Goal: Task Accomplishment & Management: Complete application form

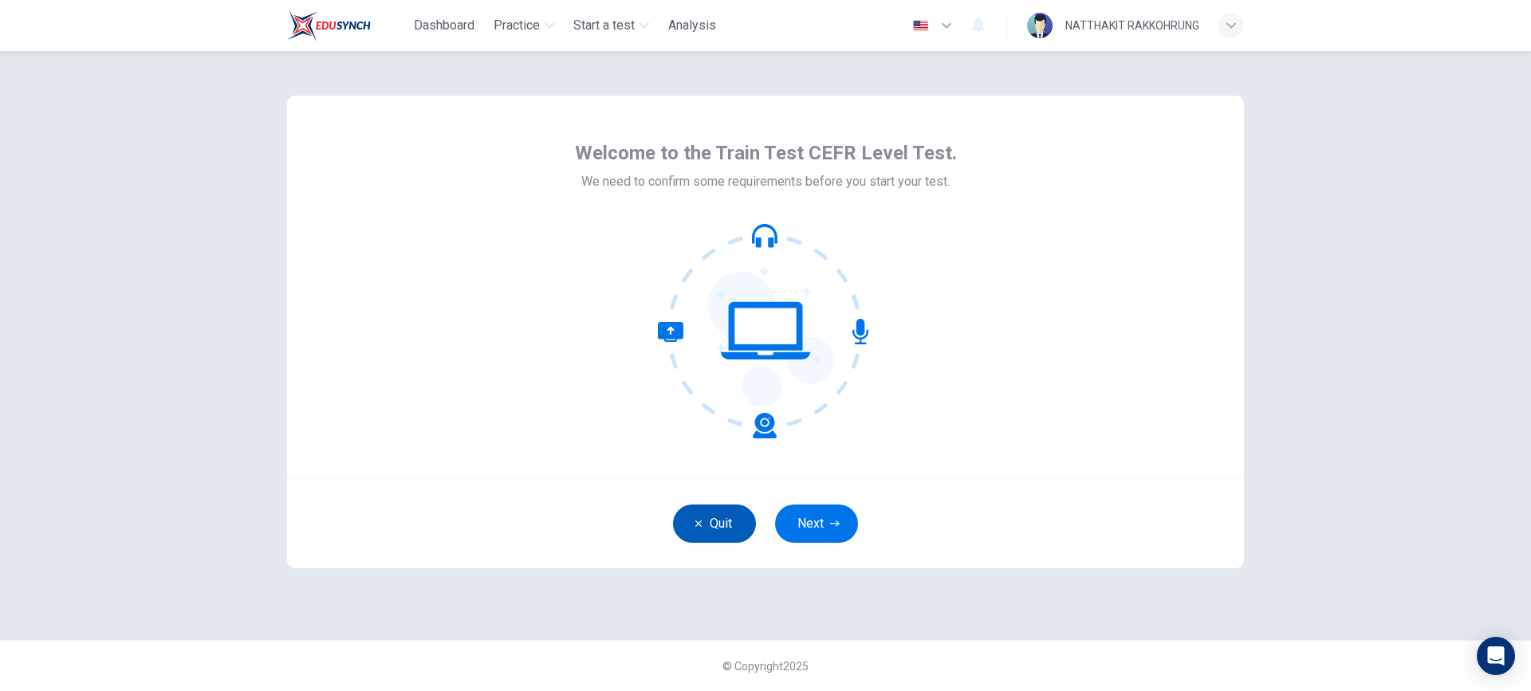
click at [703, 530] on button "Quit" at bounding box center [714, 524] width 83 height 38
click at [825, 517] on button "Next" at bounding box center [816, 524] width 83 height 38
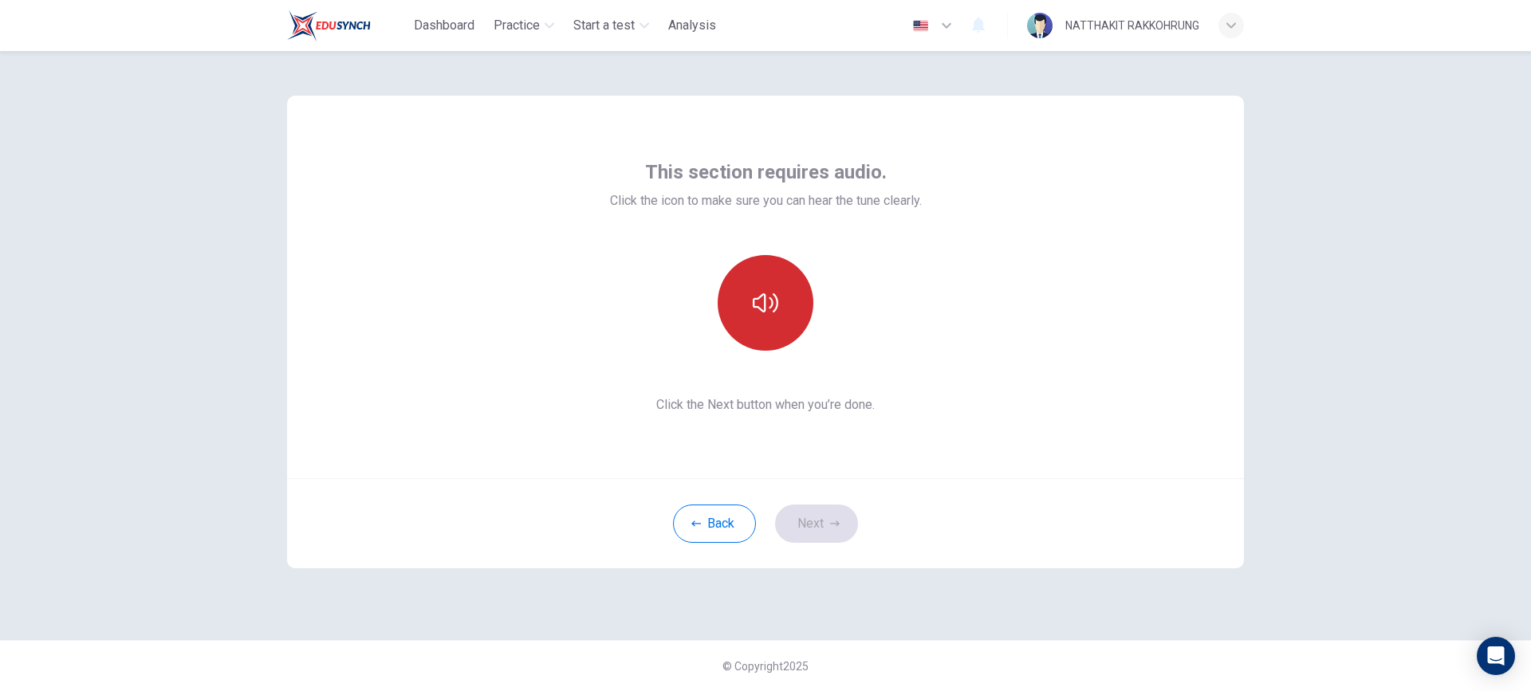
click at [767, 307] on icon "button" at bounding box center [766, 303] width 26 height 26
click at [755, 284] on button "button" at bounding box center [766, 303] width 96 height 96
click at [818, 527] on button "Next" at bounding box center [816, 524] width 83 height 38
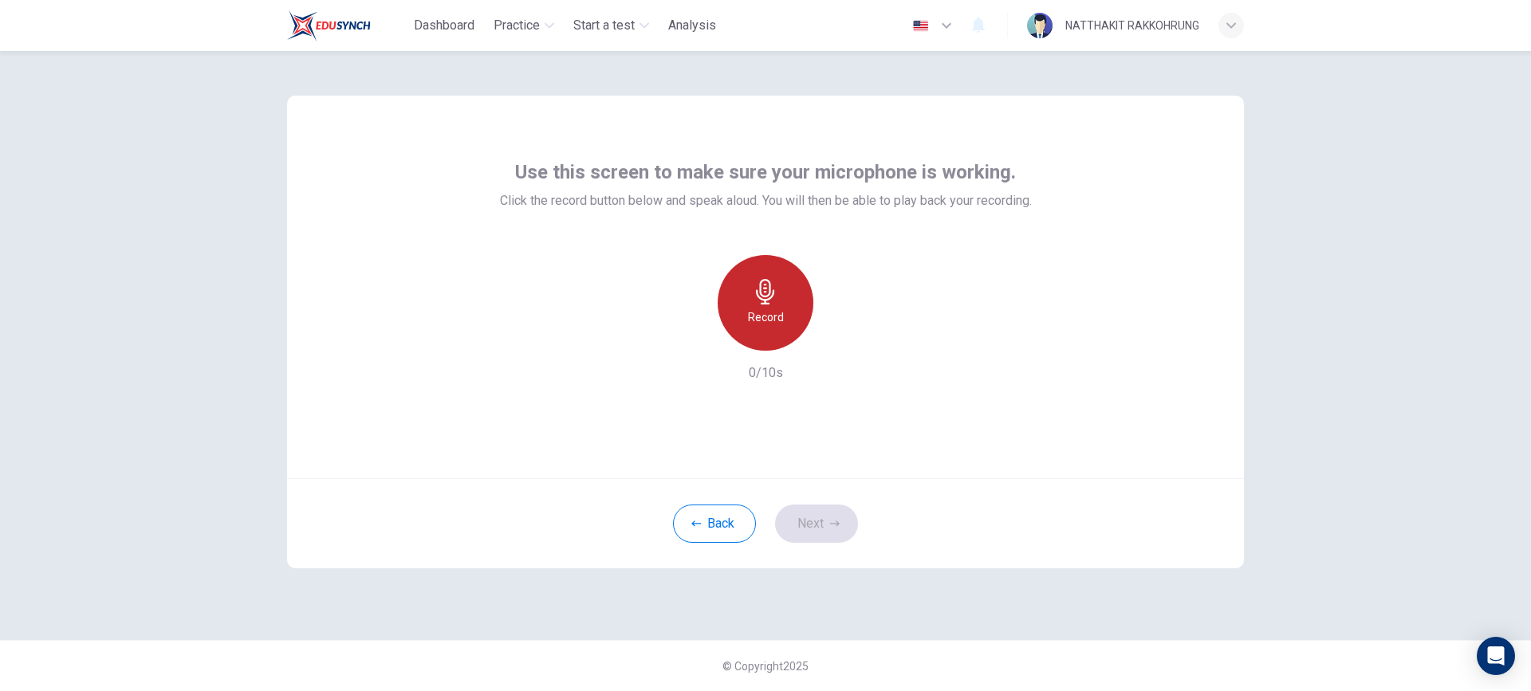
click at [764, 311] on h6 "Record" at bounding box center [766, 317] width 36 height 19
click at [770, 300] on icon "button" at bounding box center [766, 292] width 26 height 26
click at [836, 337] on icon "button" at bounding box center [839, 338] width 16 height 16
click at [821, 519] on button "Next" at bounding box center [816, 524] width 83 height 38
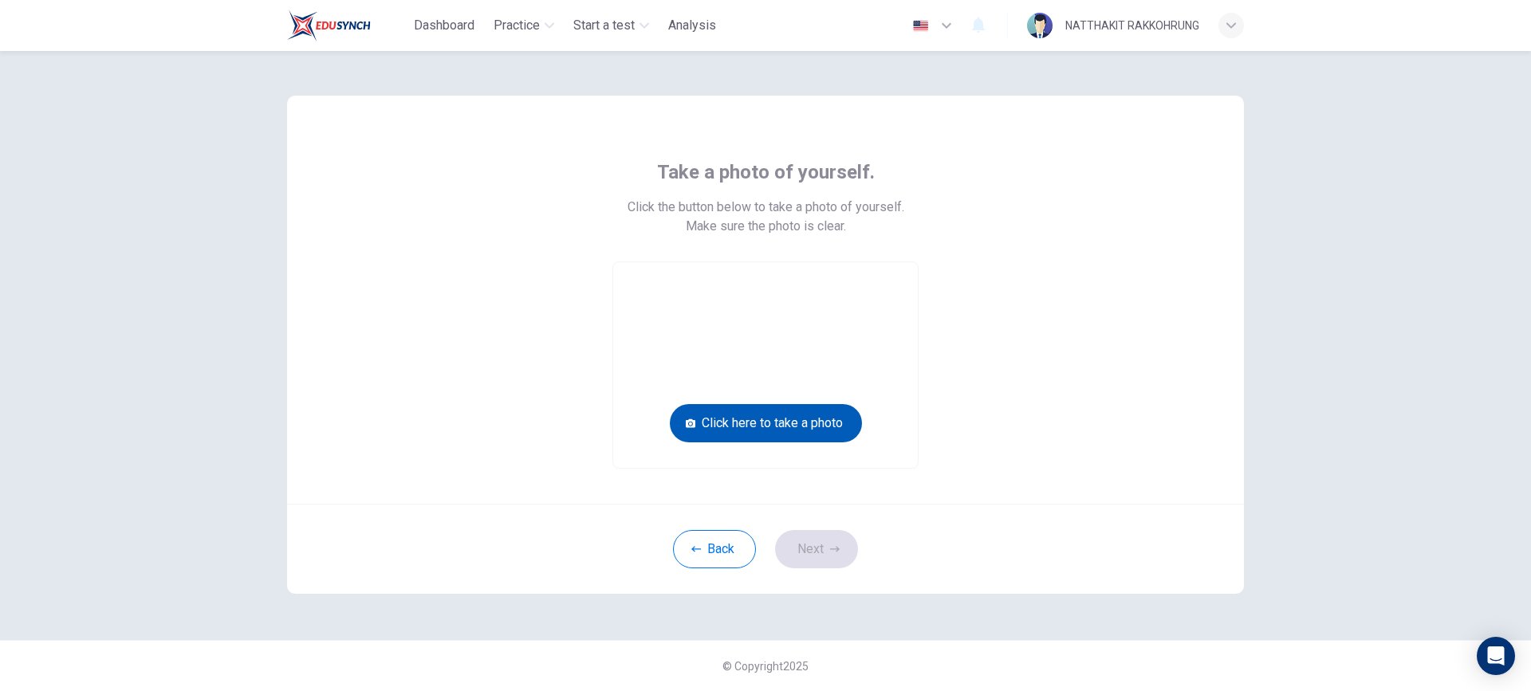
click at [784, 426] on button "Click here to take a photo" at bounding box center [766, 423] width 192 height 38
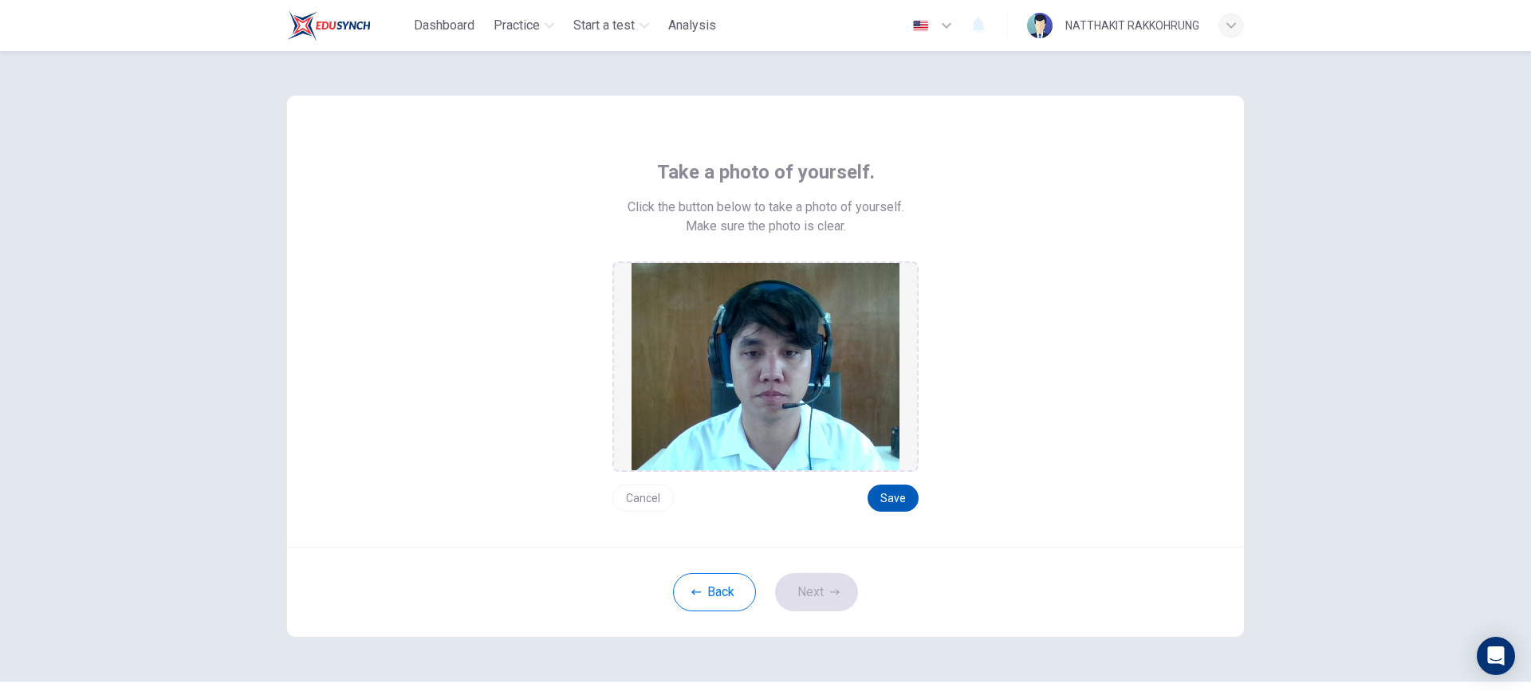
click at [896, 495] on button "Save" at bounding box center [893, 498] width 51 height 27
click at [810, 590] on button "Next" at bounding box center [816, 592] width 83 height 38
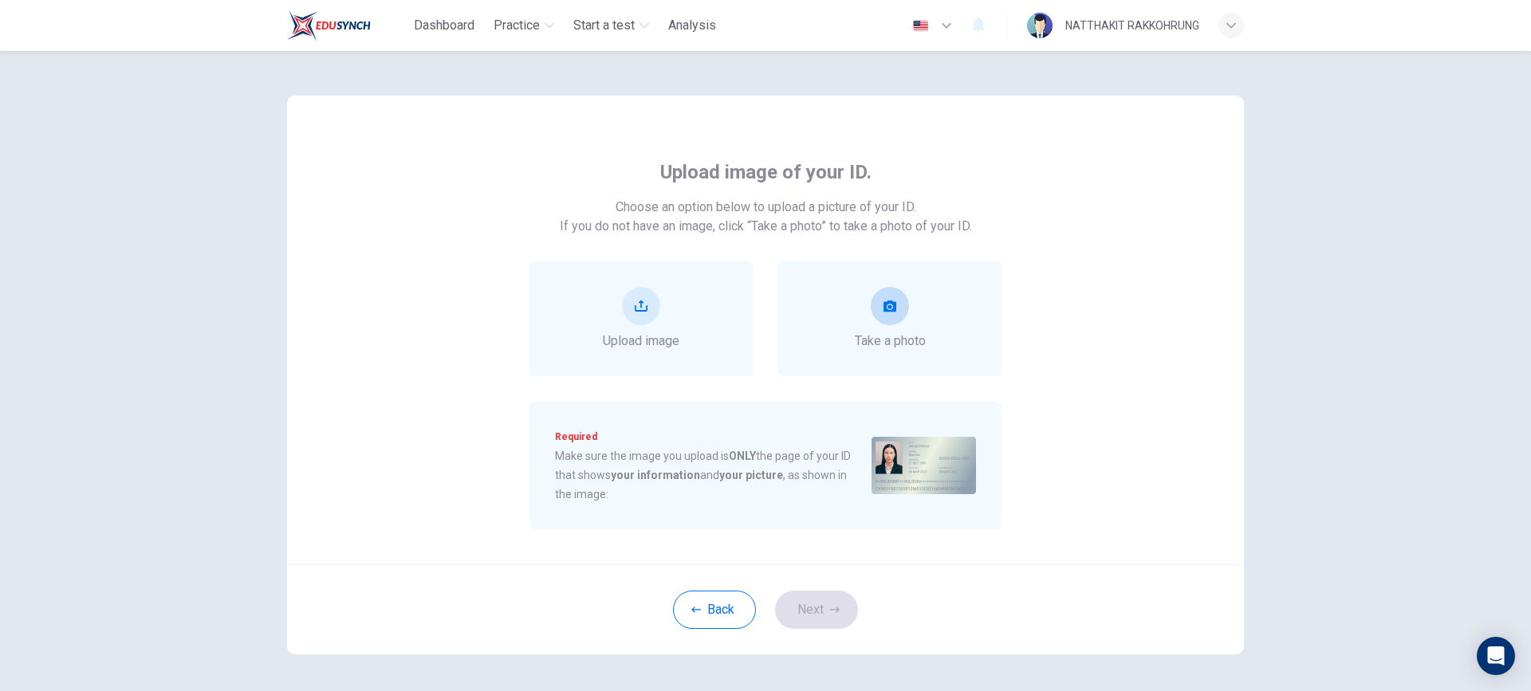
click at [876, 332] on span "Take a photo" at bounding box center [890, 341] width 71 height 19
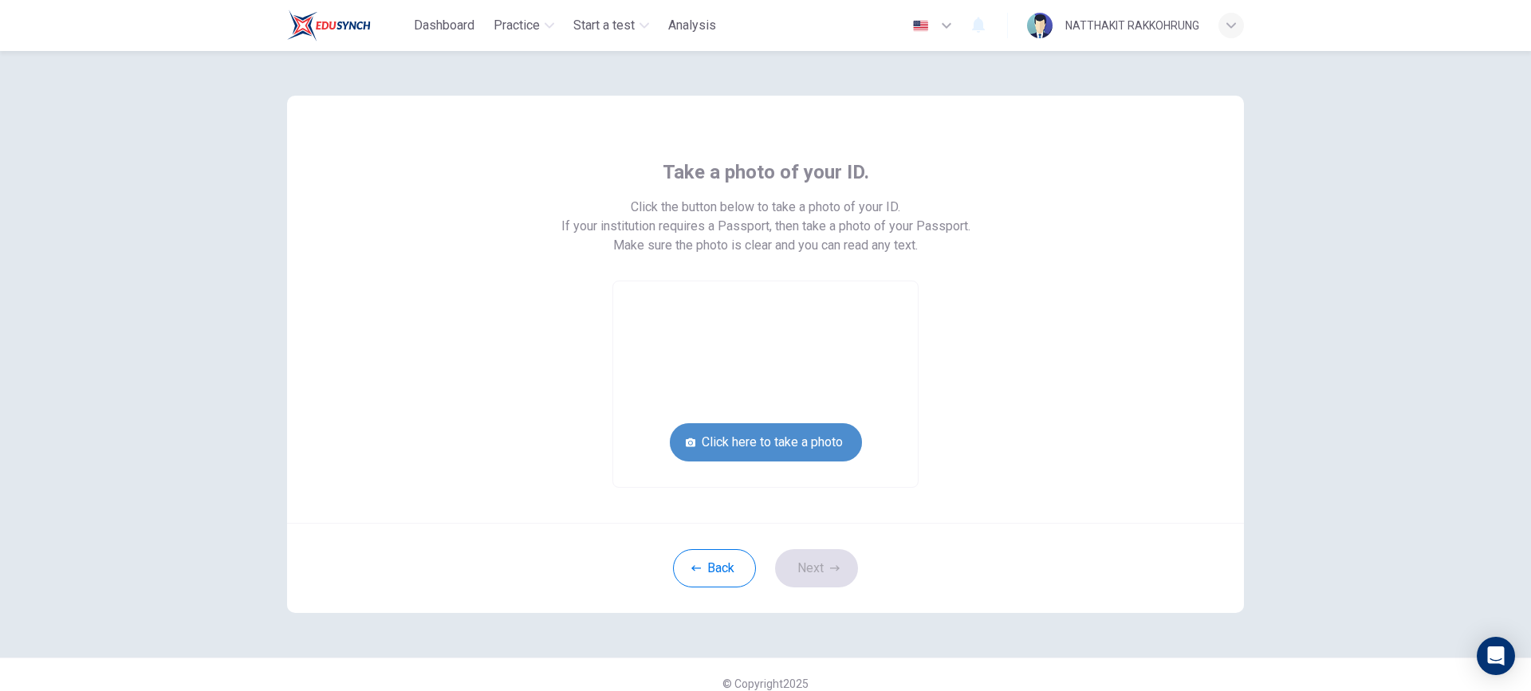
click at [769, 440] on button "Click here to take a photo" at bounding box center [766, 442] width 192 height 38
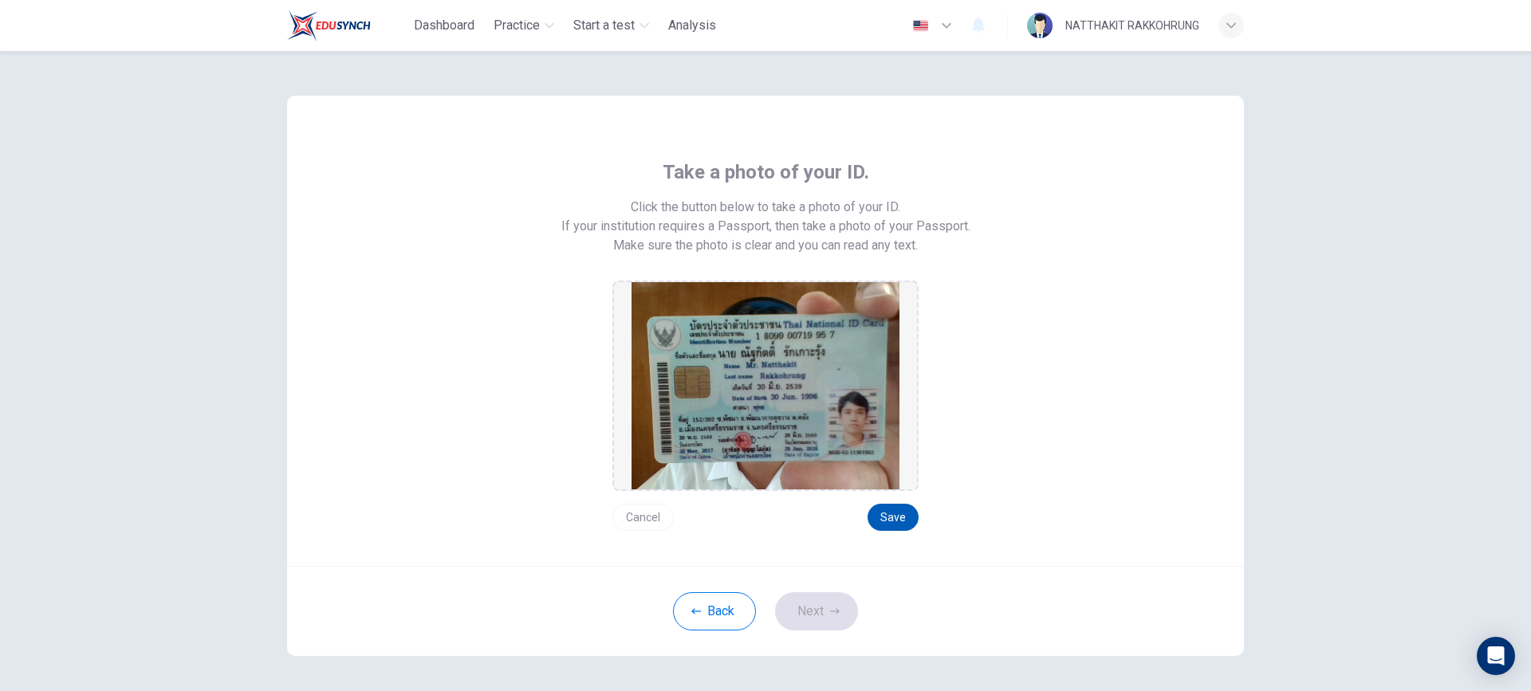
click at [881, 514] on button "Save" at bounding box center [893, 517] width 51 height 27
click at [818, 613] on button "Next" at bounding box center [816, 611] width 83 height 38
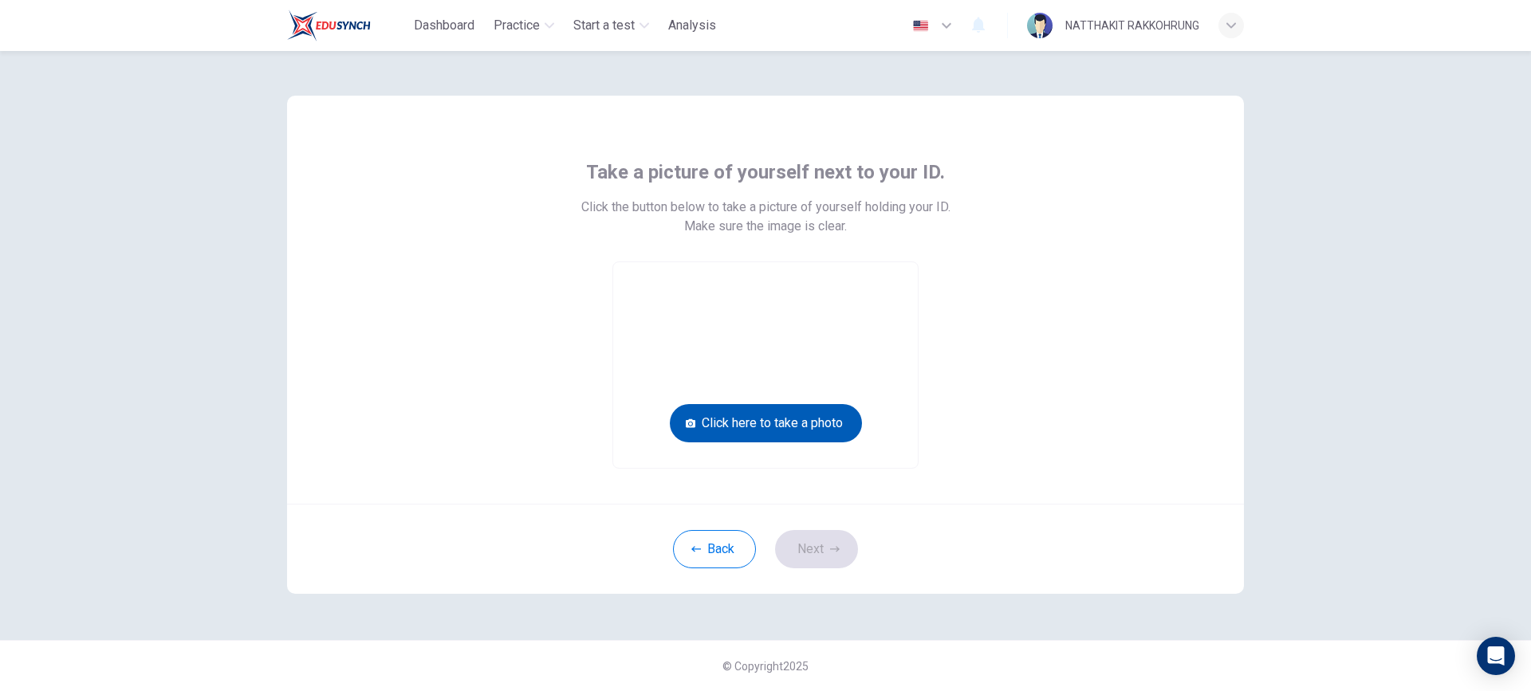
click at [792, 431] on button "Click here to take a photo" at bounding box center [766, 423] width 192 height 38
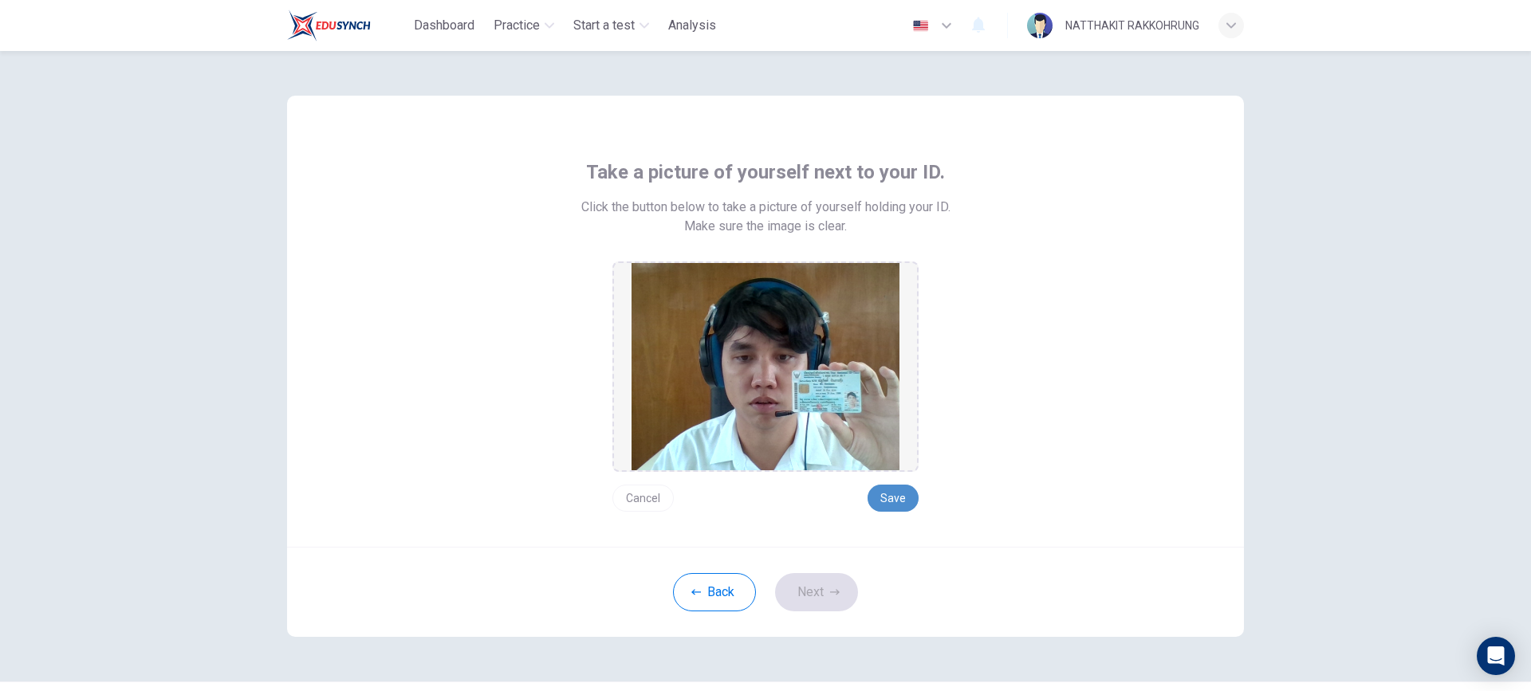
click at [878, 491] on button "Save" at bounding box center [893, 498] width 51 height 27
click at [816, 589] on button "Next" at bounding box center [816, 592] width 83 height 38
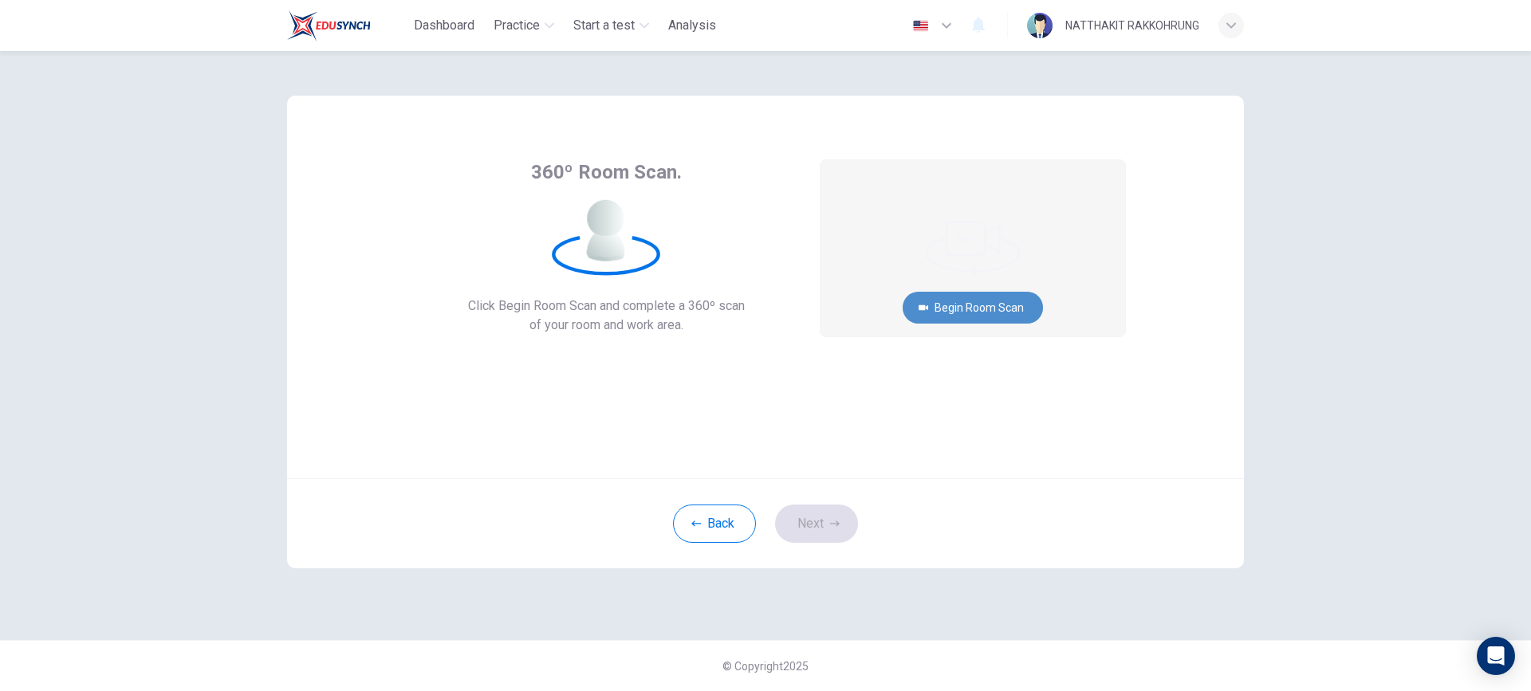
click at [984, 306] on button "Begin Room Scan" at bounding box center [973, 308] width 140 height 32
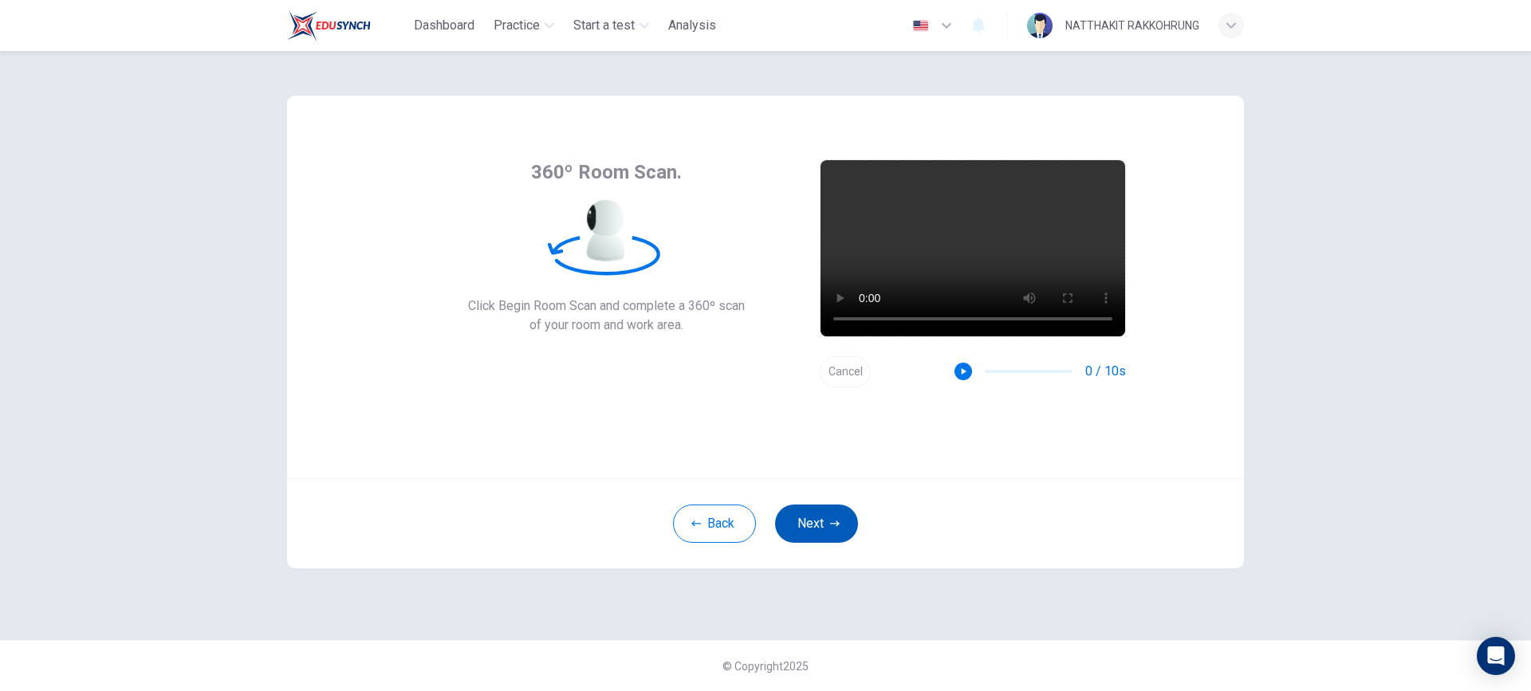
click at [821, 519] on button "Next" at bounding box center [816, 524] width 83 height 38
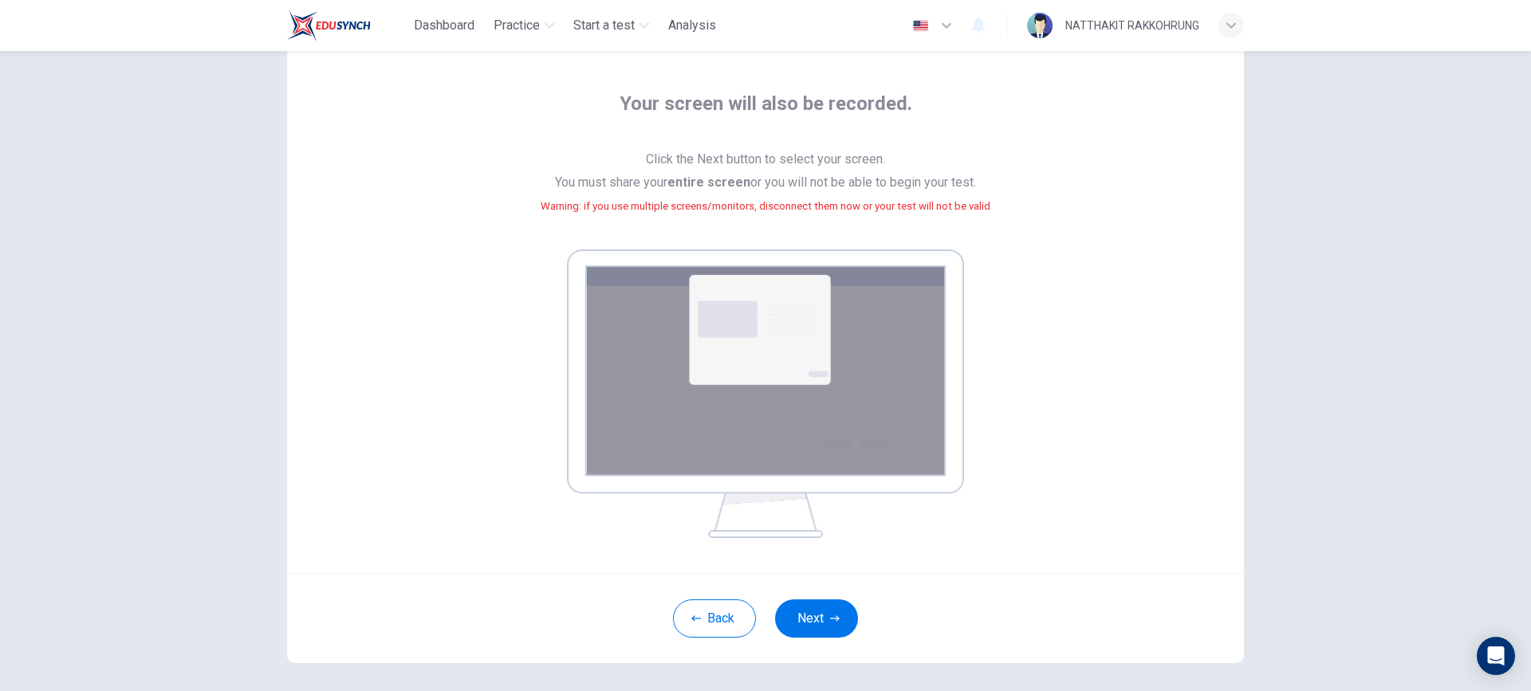
scroll to position [136, 0]
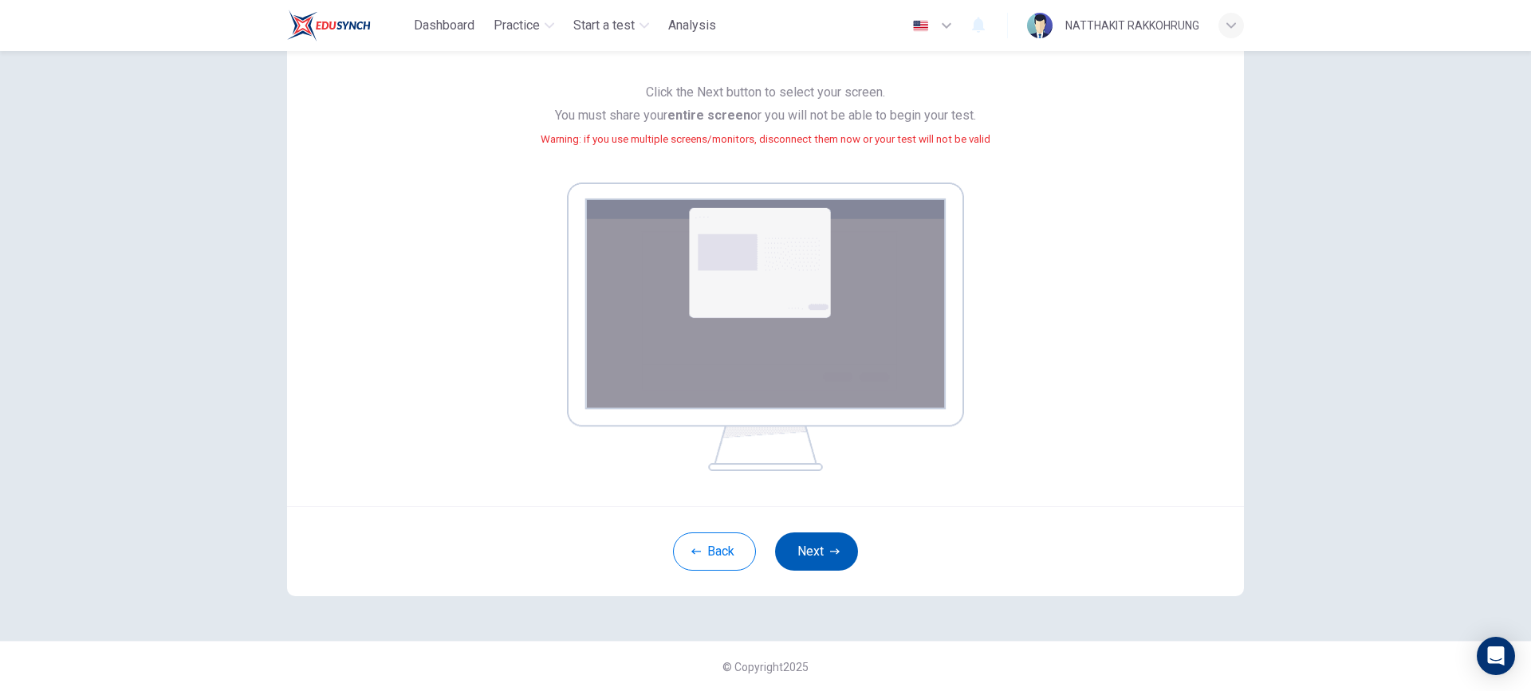
click at [817, 552] on button "Next" at bounding box center [816, 552] width 83 height 38
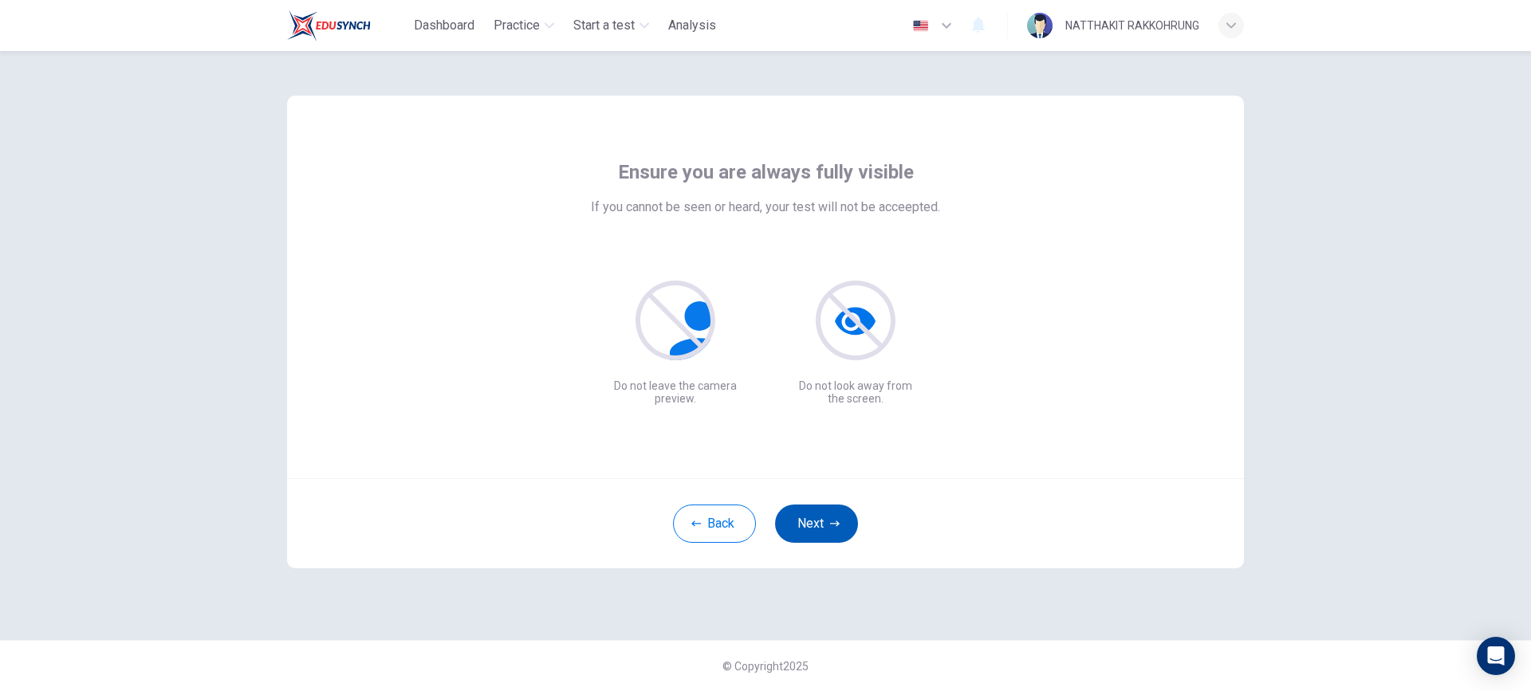
click at [826, 526] on button "Next" at bounding box center [816, 524] width 83 height 38
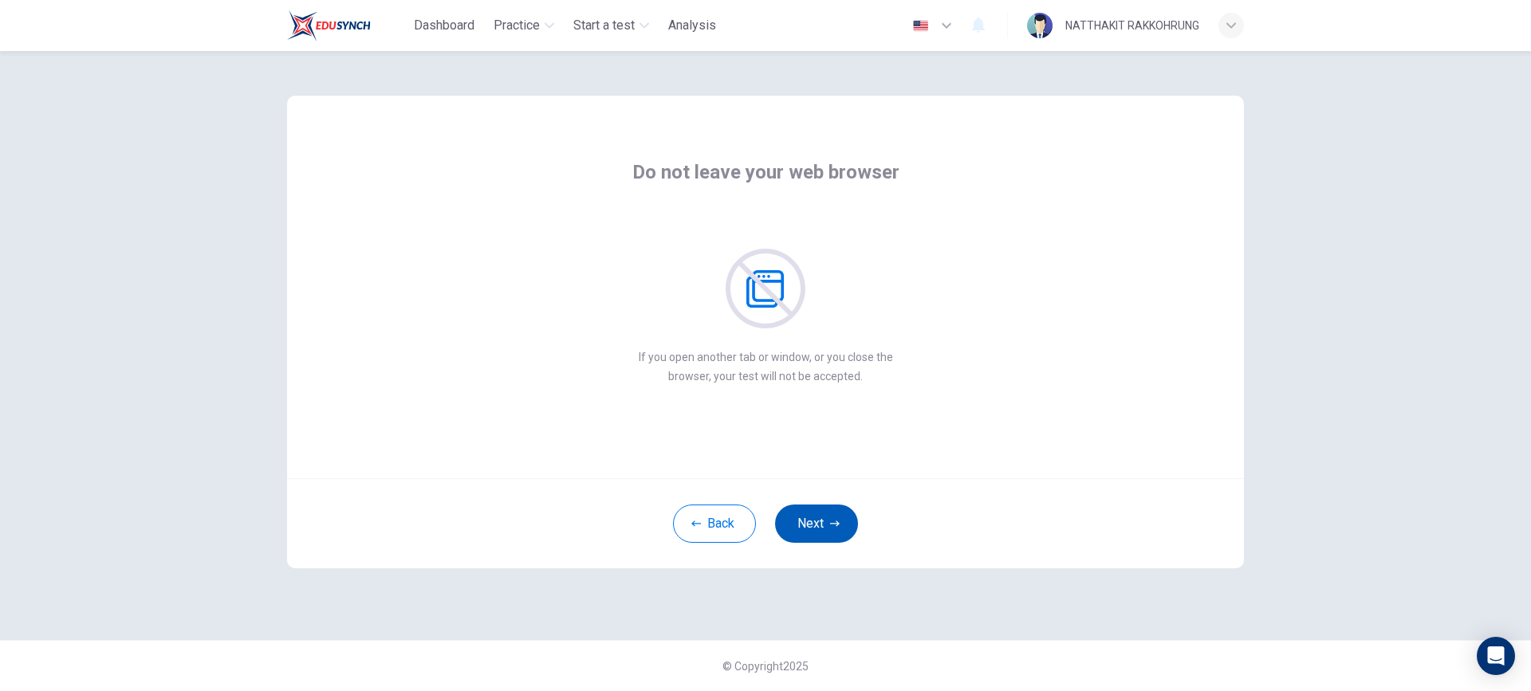
click at [826, 526] on button "Next" at bounding box center [816, 524] width 83 height 38
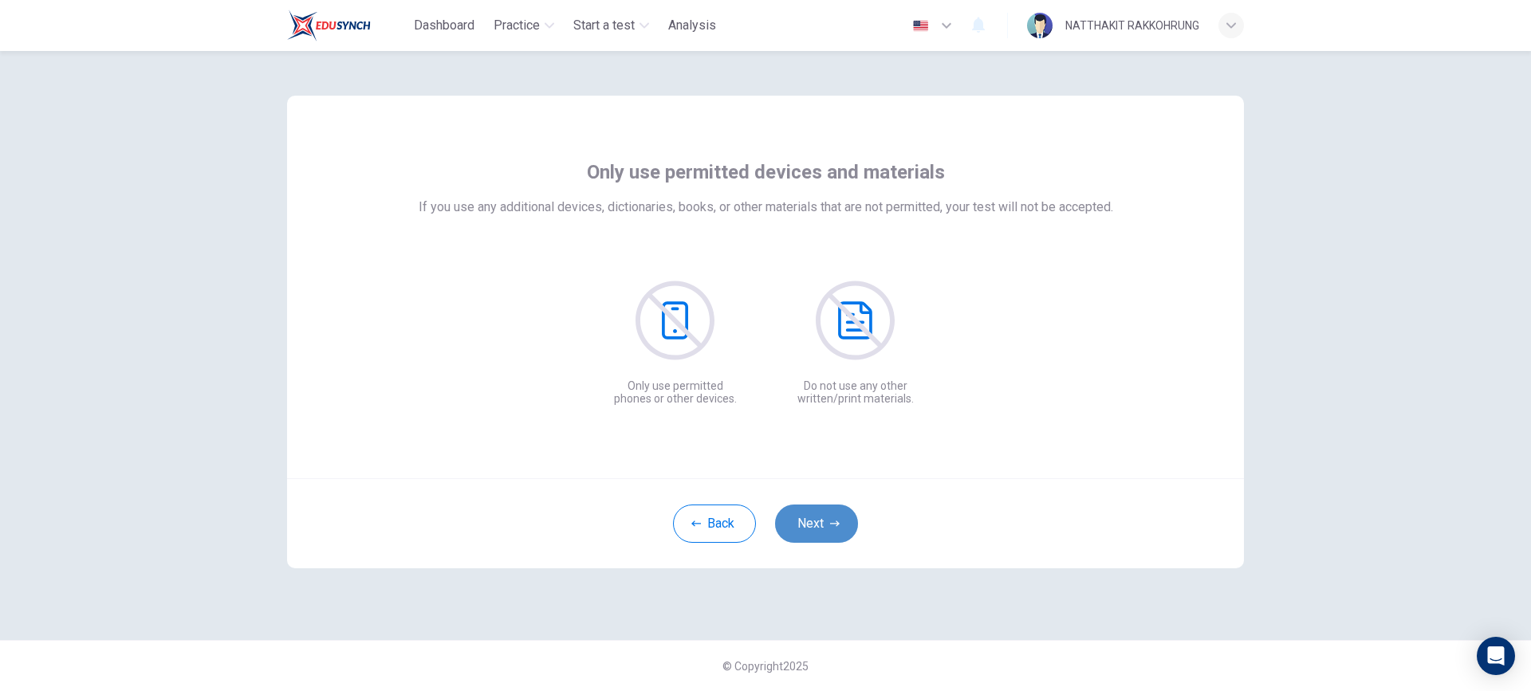
click at [826, 526] on button "Next" at bounding box center [816, 524] width 83 height 38
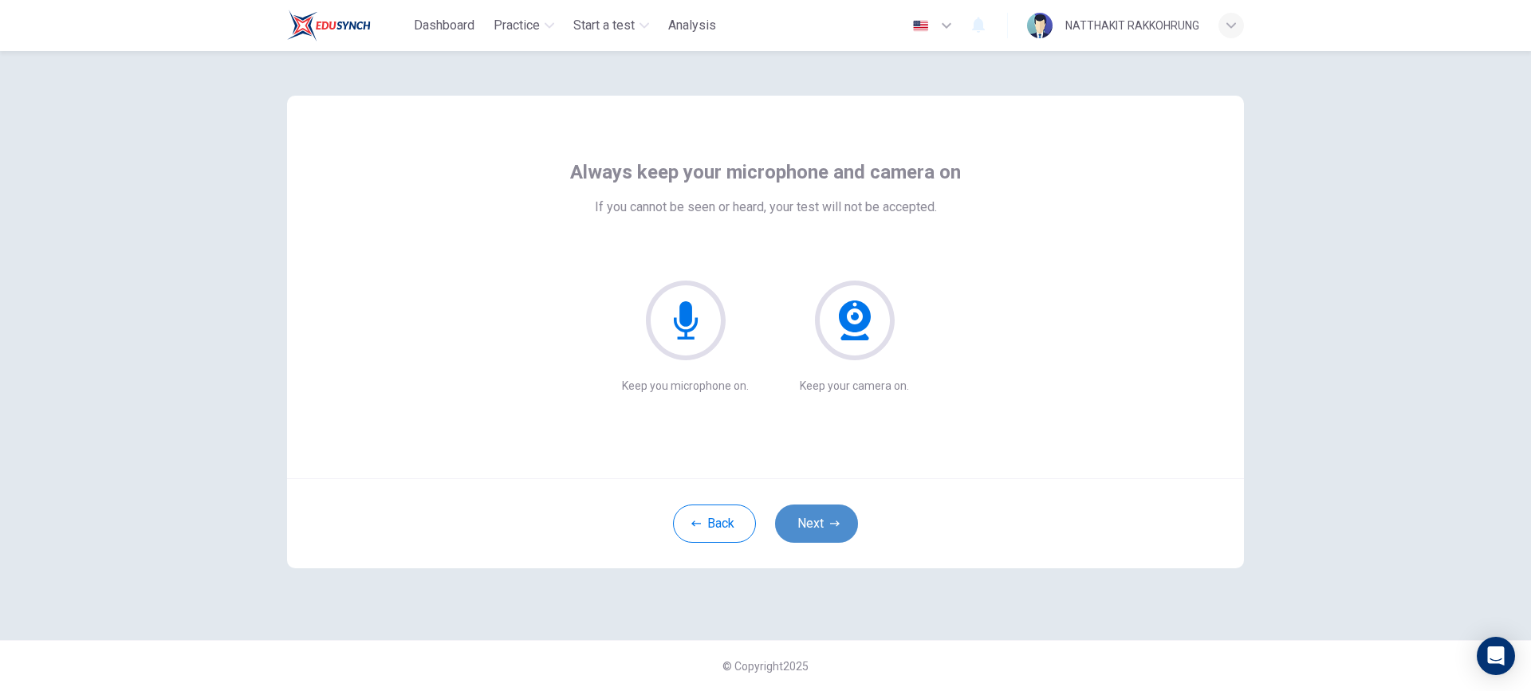
click at [826, 526] on button "Next" at bounding box center [816, 524] width 83 height 38
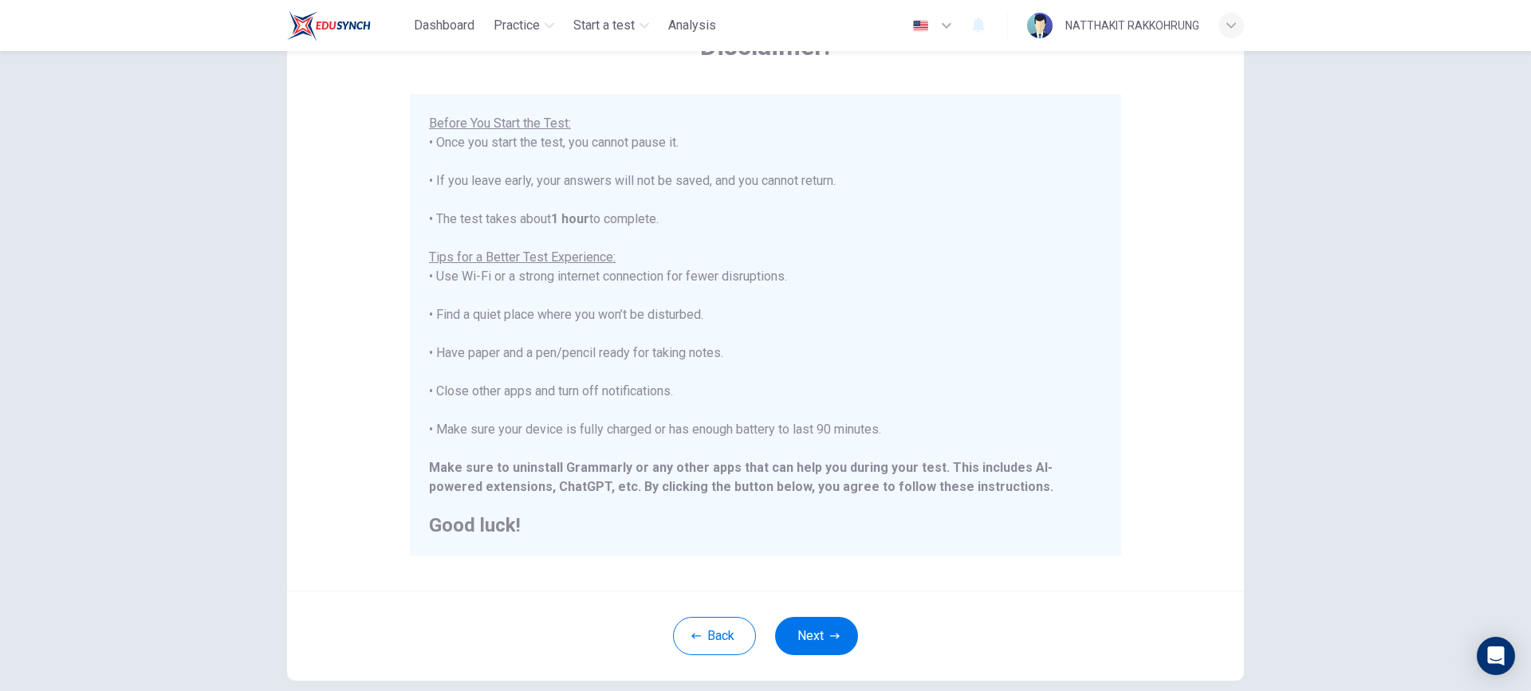
scroll to position [195, 0]
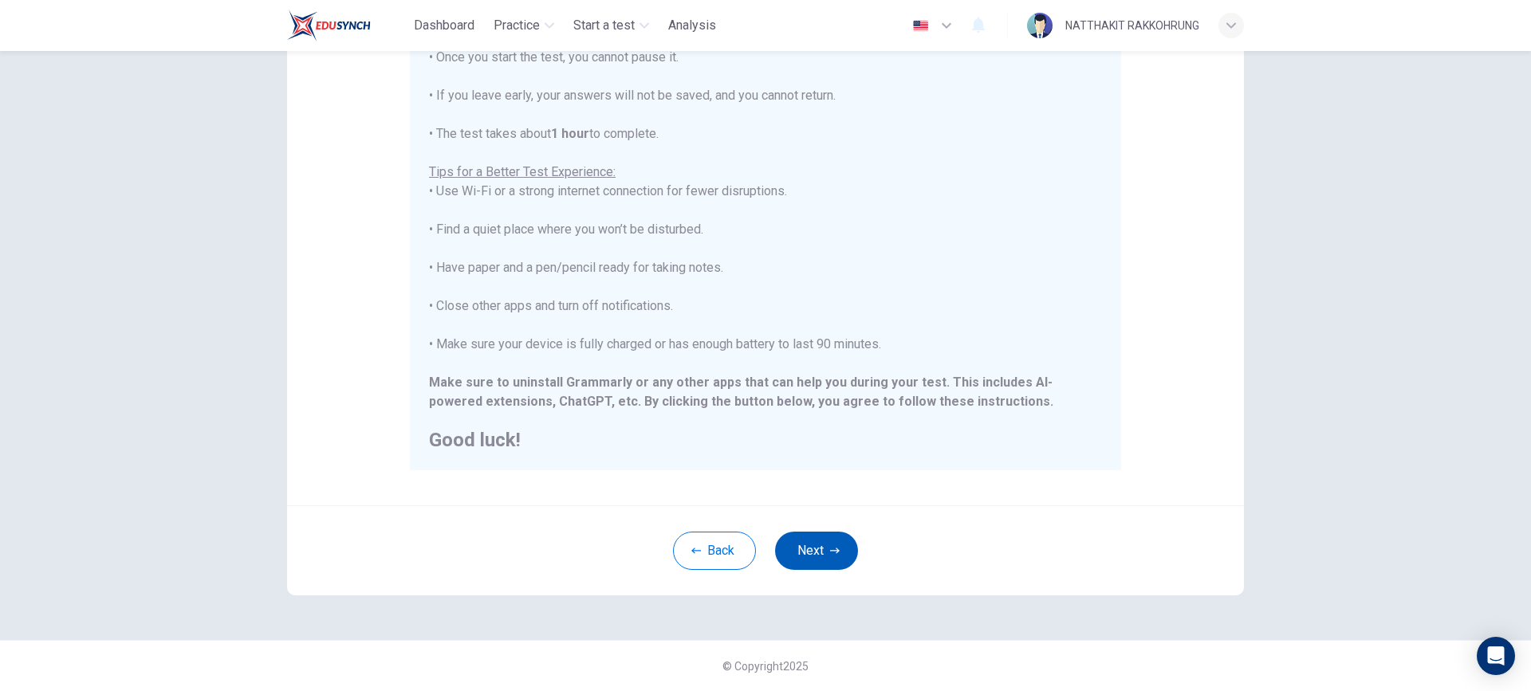
click at [824, 551] on button "Next" at bounding box center [816, 551] width 83 height 38
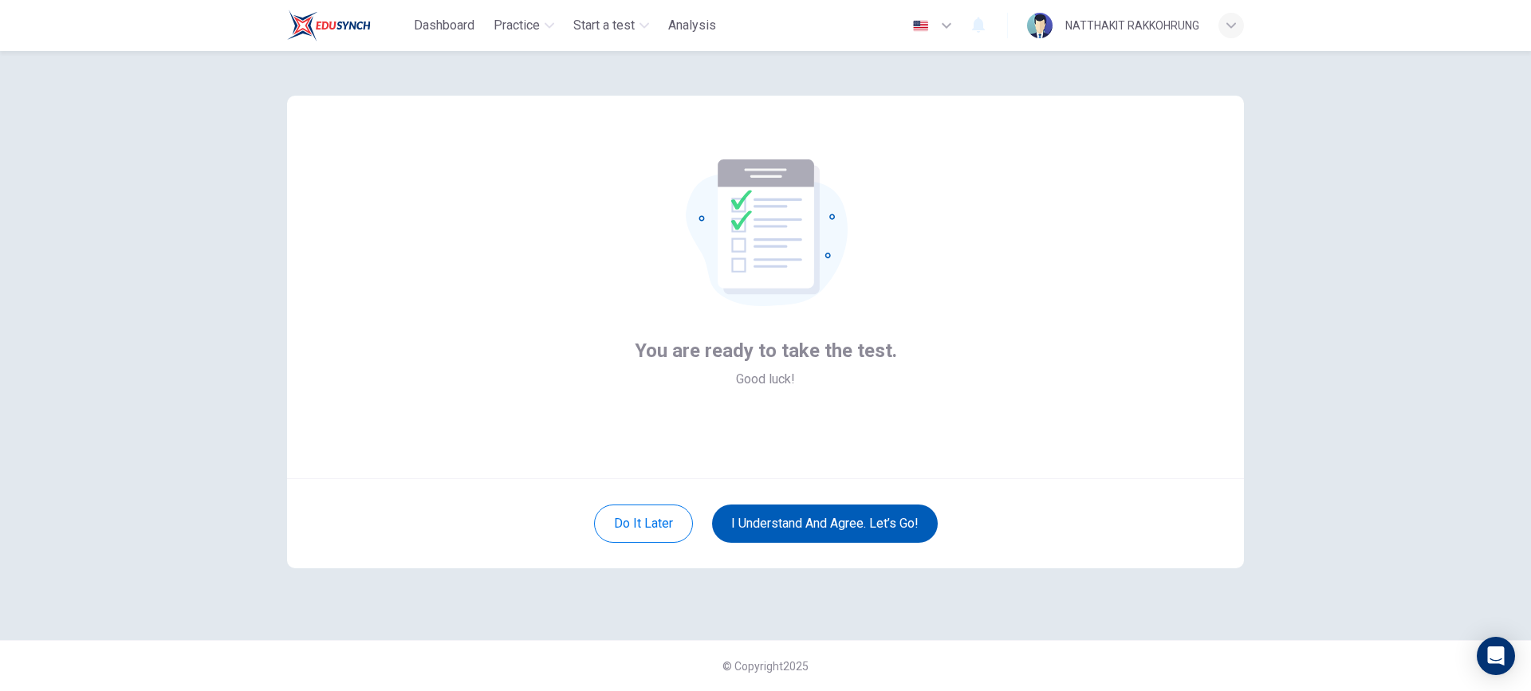
click at [833, 522] on button "I understand and agree. Let’s go!" at bounding box center [825, 524] width 226 height 38
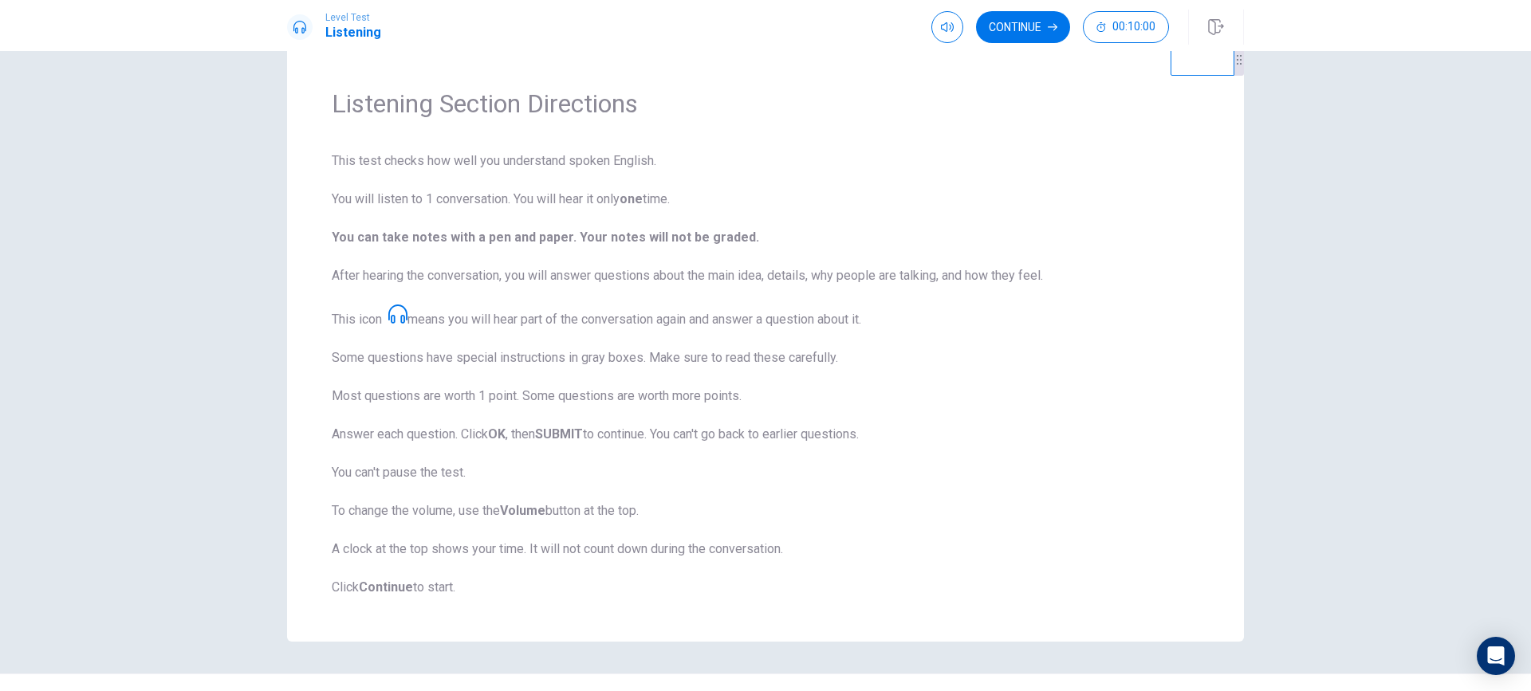
scroll to position [73, 0]
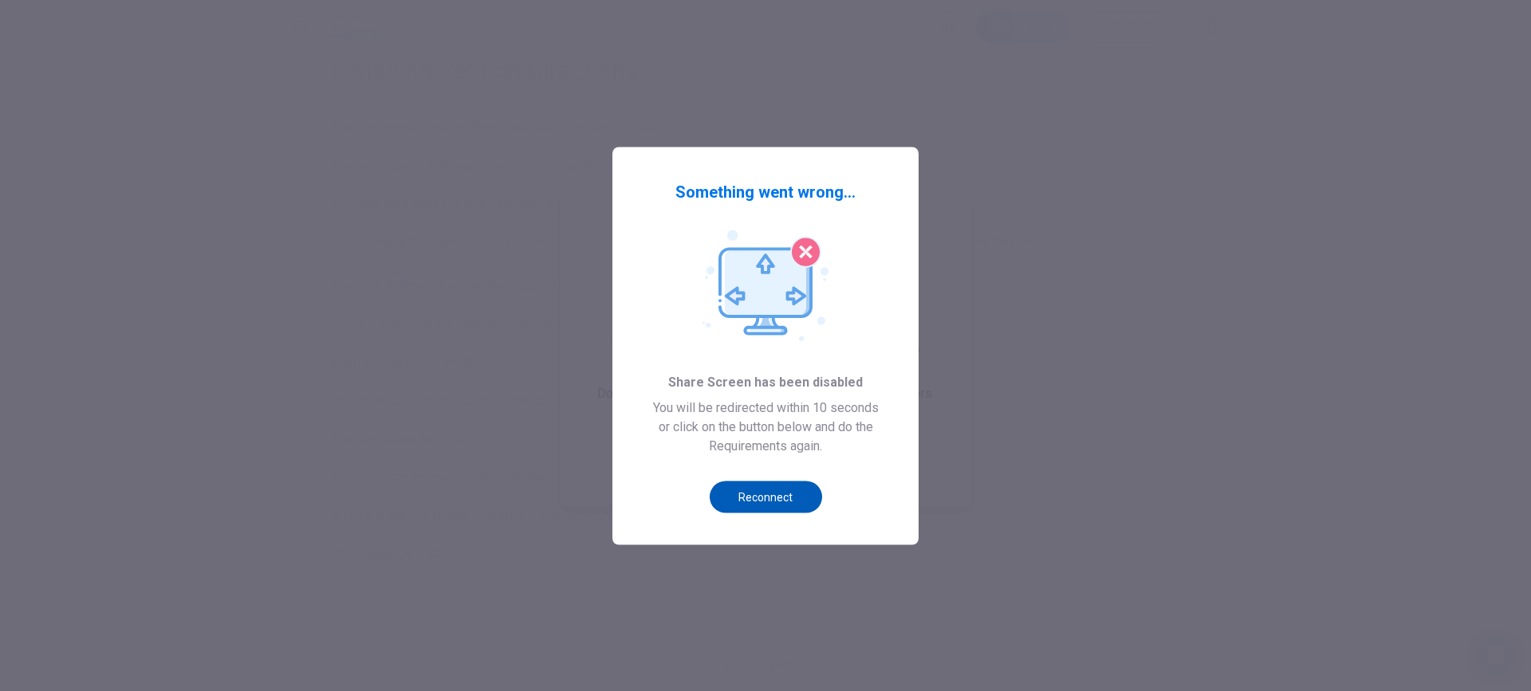
click at [767, 500] on button "Reconnect" at bounding box center [766, 497] width 112 height 32
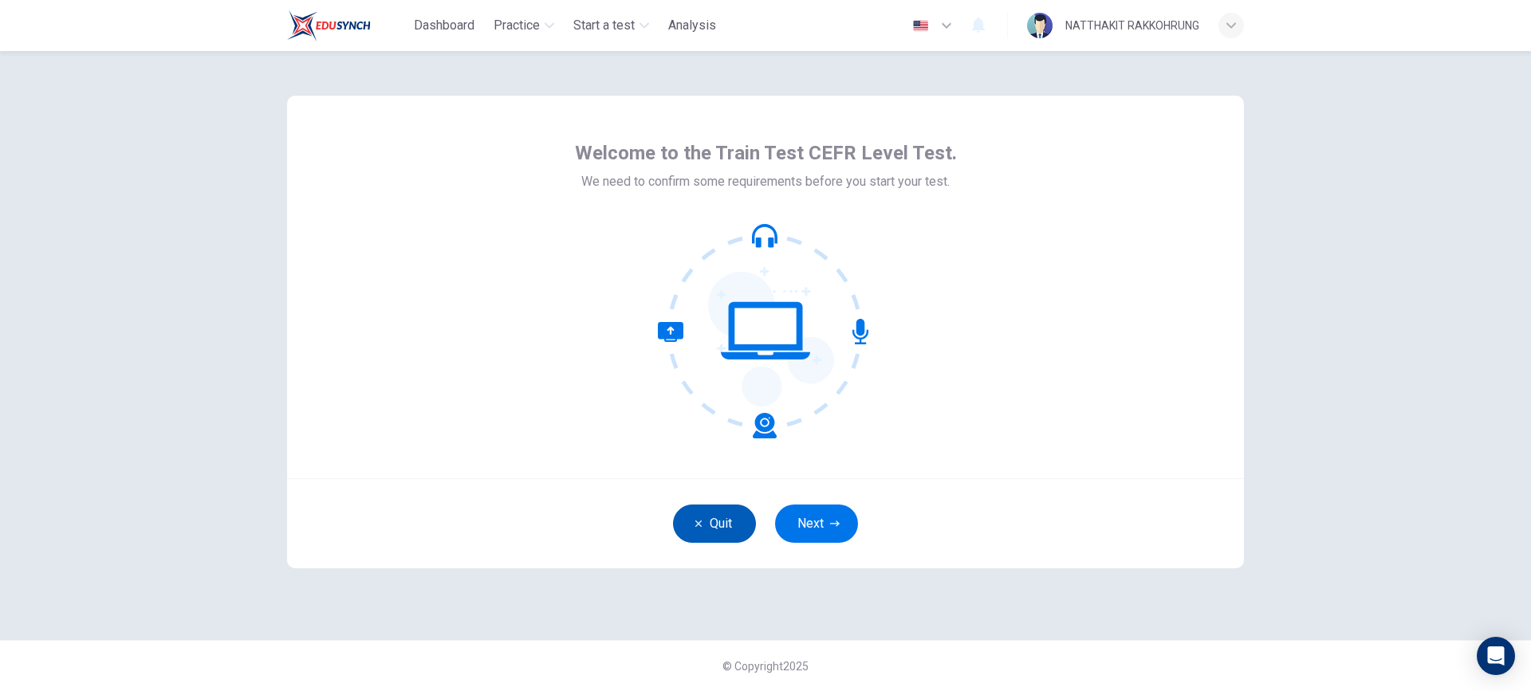
click at [712, 521] on button "Quit" at bounding box center [714, 524] width 83 height 38
